Goal: Transaction & Acquisition: Obtain resource

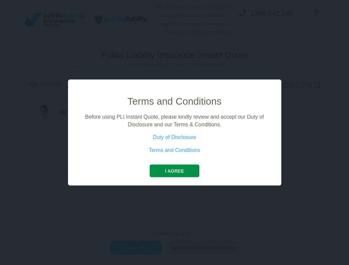
click at [175, 172] on button "I agree" at bounding box center [175, 171] width 50 height 13
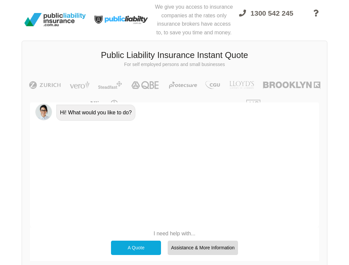
click at [144, 246] on div "A Quote" at bounding box center [136, 248] width 50 height 14
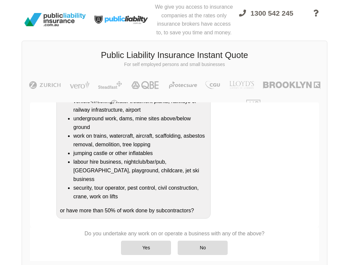
scroll to position [139, 0]
click at [199, 245] on div "No" at bounding box center [203, 248] width 50 height 14
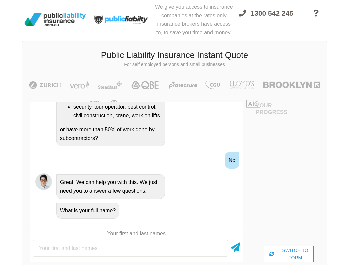
scroll to position [247, 0]
type input "[PERSON_NAME]"
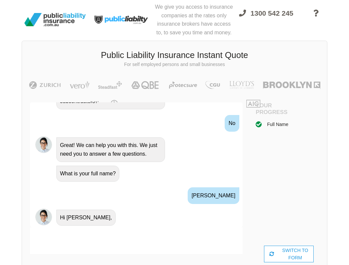
scroll to position [328, 0]
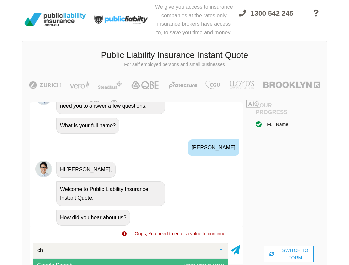
type input "c"
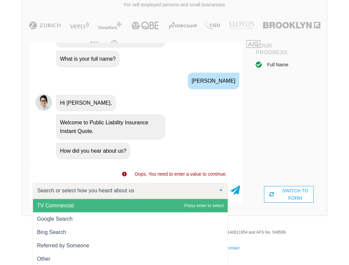
scroll to position [59, 0]
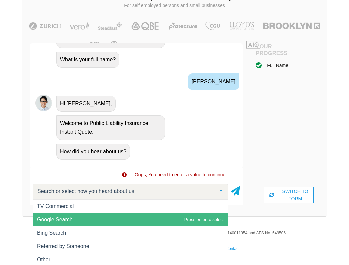
click at [79, 216] on span "Google Search" at bounding box center [130, 219] width 195 height 13
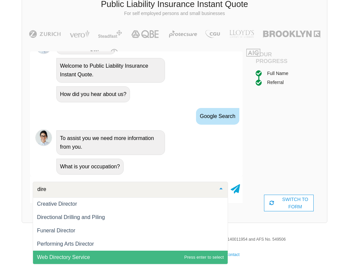
scroll to position [0, 0]
type input "d"
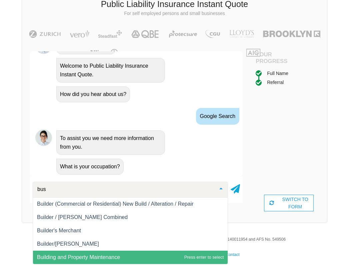
scroll to position [0, 0]
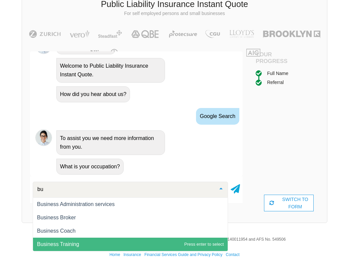
type input "b"
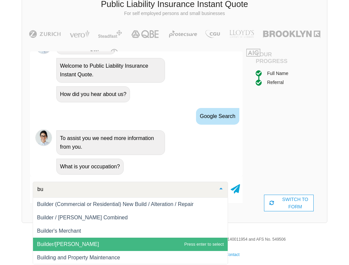
type input "b"
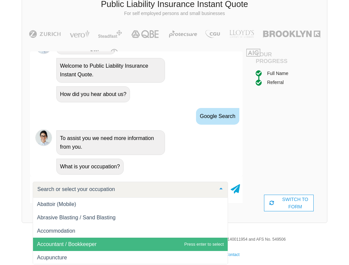
type input "s"
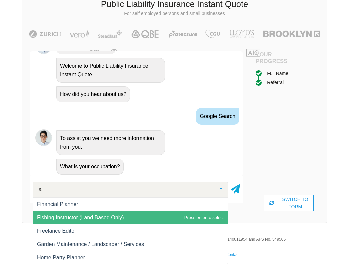
type input "l"
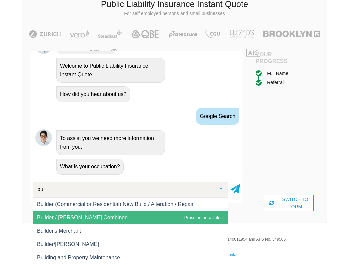
type input "b"
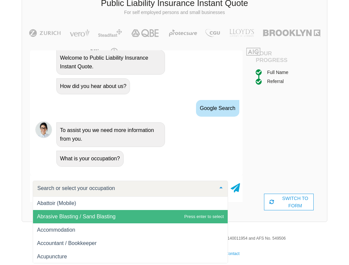
scroll to position [420, 0]
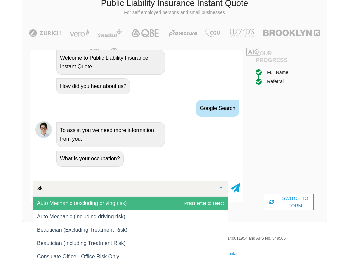
type input "s"
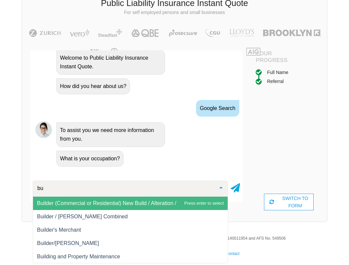
type input "b"
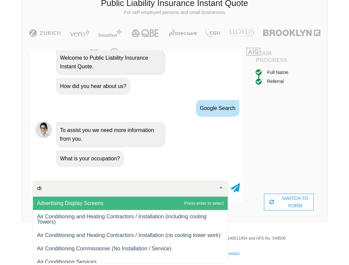
type input "d"
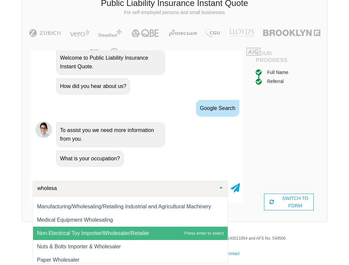
scroll to position [116, 0]
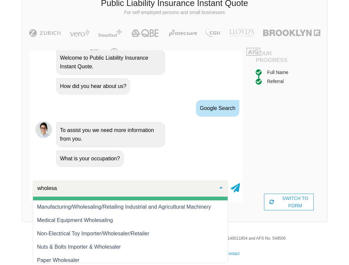
drag, startPoint x: 53, startPoint y: 188, endPoint x: 32, endPoint y: 187, distance: 21.1
click at [32, 187] on div "wholesa Clothing Wholesaler Confectionary Wholesaler (Excluding Exports) Dairy …" at bounding box center [136, 188] width 213 height 21
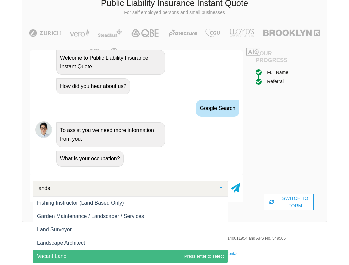
scroll to position [0, 0]
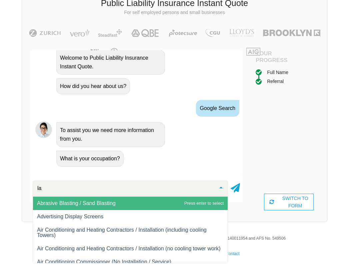
type input "l"
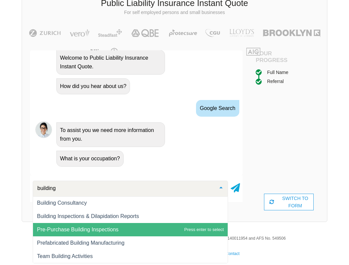
scroll to position [14, 0]
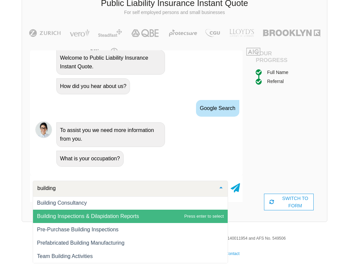
drag, startPoint x: 60, startPoint y: 189, endPoint x: 34, endPoint y: 187, distance: 25.8
click at [34, 187] on div "building" at bounding box center [131, 189] width 196 height 16
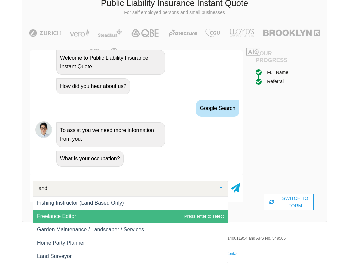
scroll to position [0, 0]
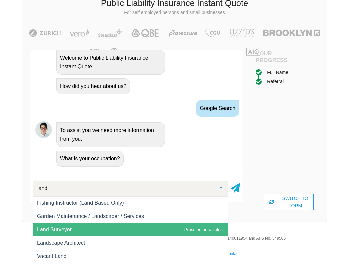
type input "lands"
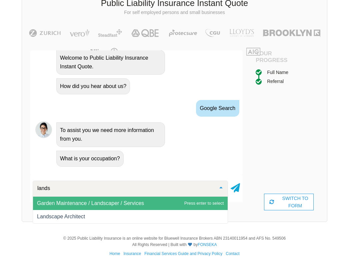
click at [67, 204] on span "Garden Maintenance / Landscaper / Services" at bounding box center [90, 204] width 107 height 6
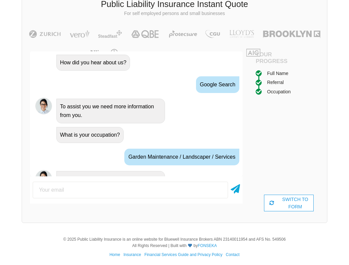
scroll to position [453, 0]
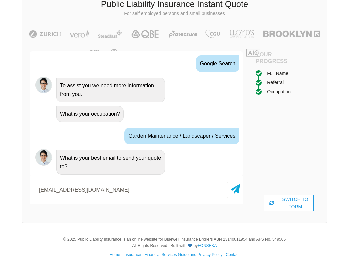
type input "[EMAIL_ADDRESS][DOMAIN_NAME]"
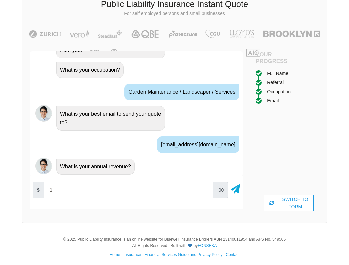
type input "1.5"
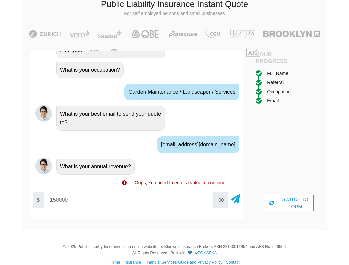
click at [58, 200] on input "150000" at bounding box center [129, 200] width 170 height 17
click at [53, 202] on input "150000" at bounding box center [129, 200] width 170 height 17
click at [67, 201] on input "150000" at bounding box center [129, 200] width 170 height 17
type input "1500000"
click at [230, 200] on div "$ 1500000 .00" at bounding box center [136, 200] width 213 height 22
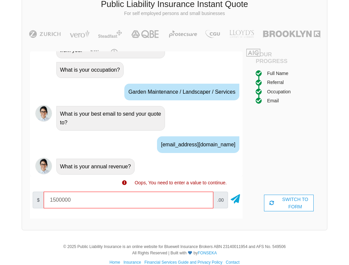
scroll to position [51, 0]
click at [241, 197] on div "$ 1500000 .00" at bounding box center [136, 200] width 213 height 22
click at [237, 198] on icon at bounding box center [235, 198] width 9 height 12
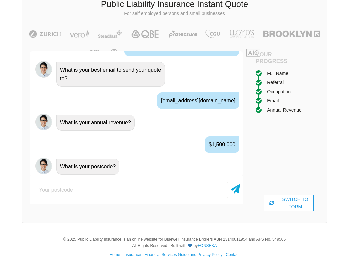
scroll to position [50, 0]
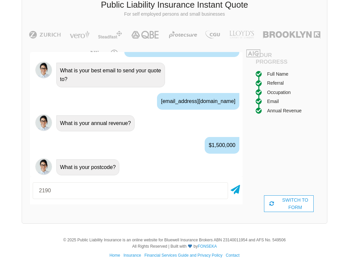
type input "2190"
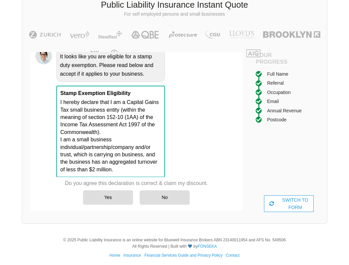
scroll to position [697, 0]
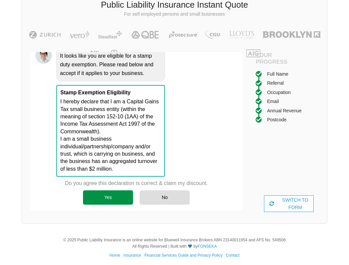
click at [117, 195] on div "Yes" at bounding box center [108, 198] width 50 height 14
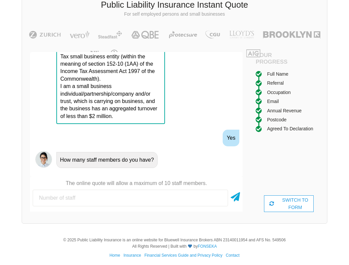
scroll to position [789, 0]
type input "2"
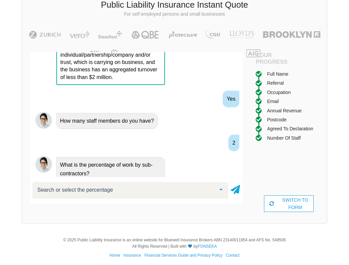
scroll to position [794, 0]
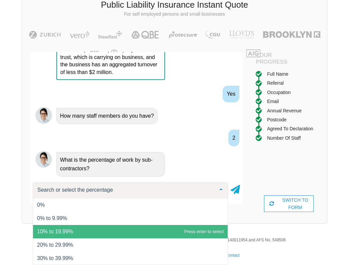
click at [93, 228] on span "10% to 19.99%" at bounding box center [130, 231] width 195 height 13
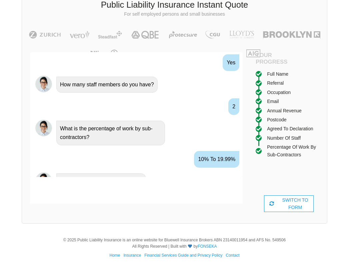
scroll to position [838, 0]
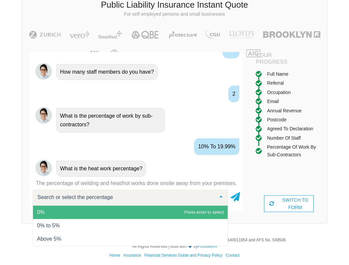
click at [93, 209] on span "0%" at bounding box center [130, 212] width 195 height 13
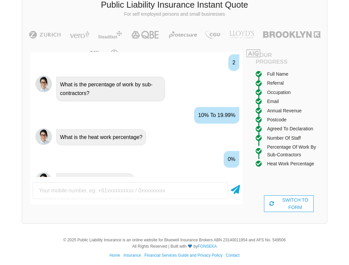
scroll to position [882, 0]
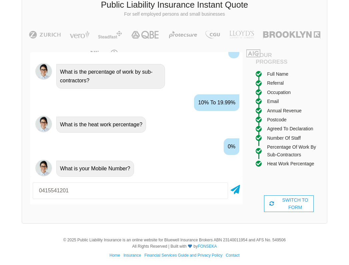
type input "0415541201"
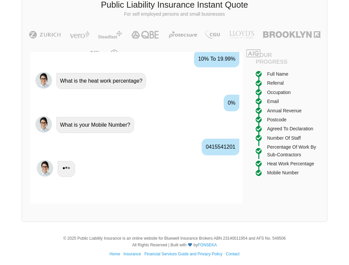
scroll to position [926, 0]
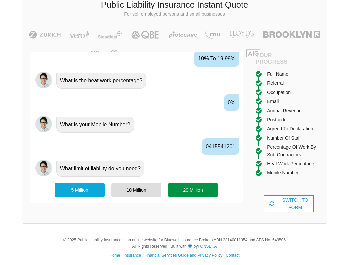
click at [194, 188] on div "20 Million" at bounding box center [193, 190] width 50 height 14
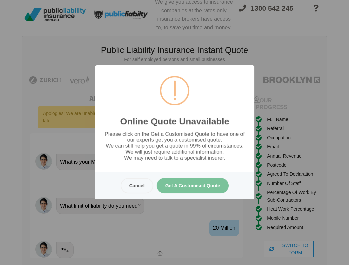
scroll to position [0, 0]
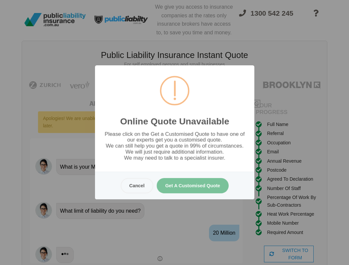
click at [193, 189] on button "Get A Customised Quote" at bounding box center [193, 185] width 72 height 15
